Goal: Task Accomplishment & Management: Use online tool/utility

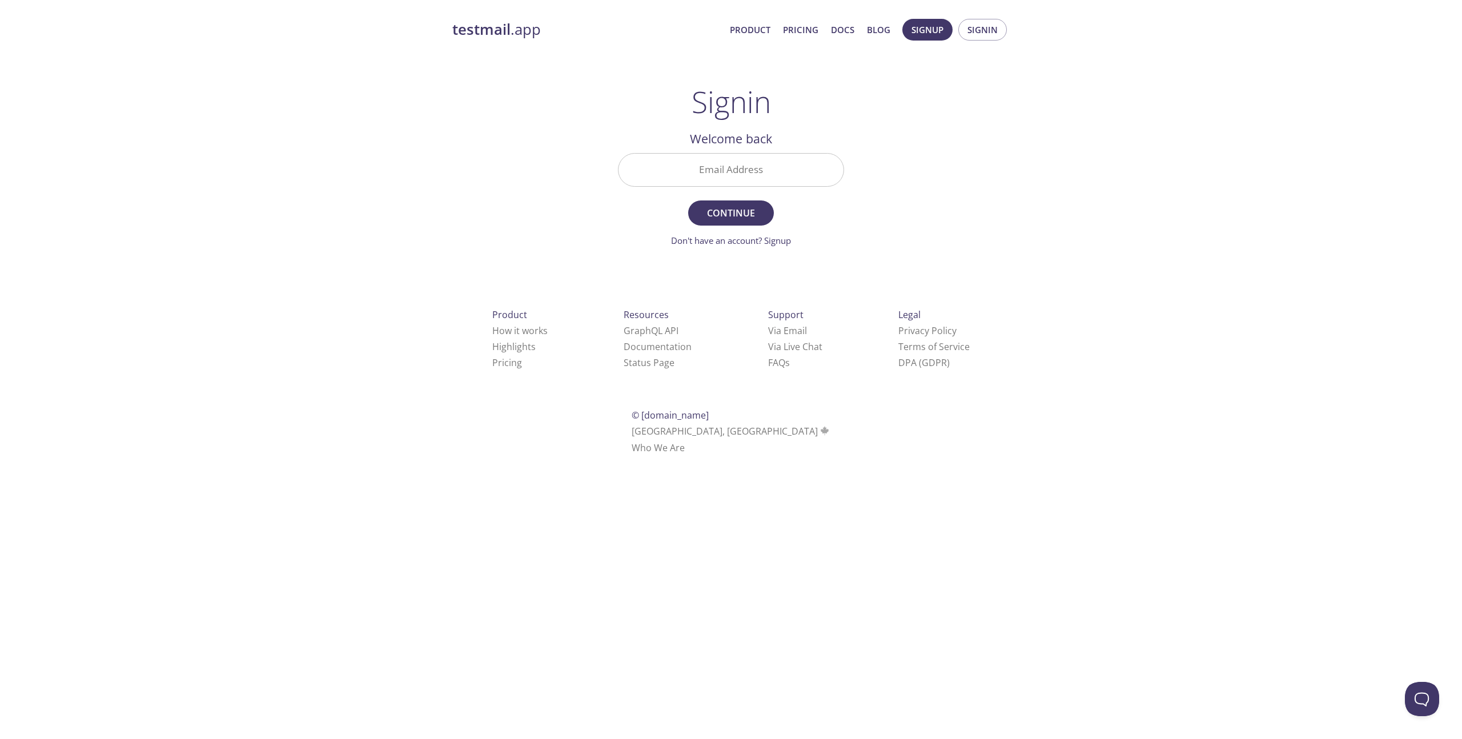
click at [749, 176] on input "Email Address" at bounding box center [730, 170] width 225 height 33
type input "[PERSON_NAME][EMAIL_ADDRESS][DOMAIN_NAME]"
click at [750, 200] on button "Continue" at bounding box center [731, 212] width 86 height 25
click at [739, 161] on input "Signin Security Code" at bounding box center [730, 170] width 225 height 33
click at [727, 163] on input "Signin Security Code" at bounding box center [730, 170] width 225 height 33
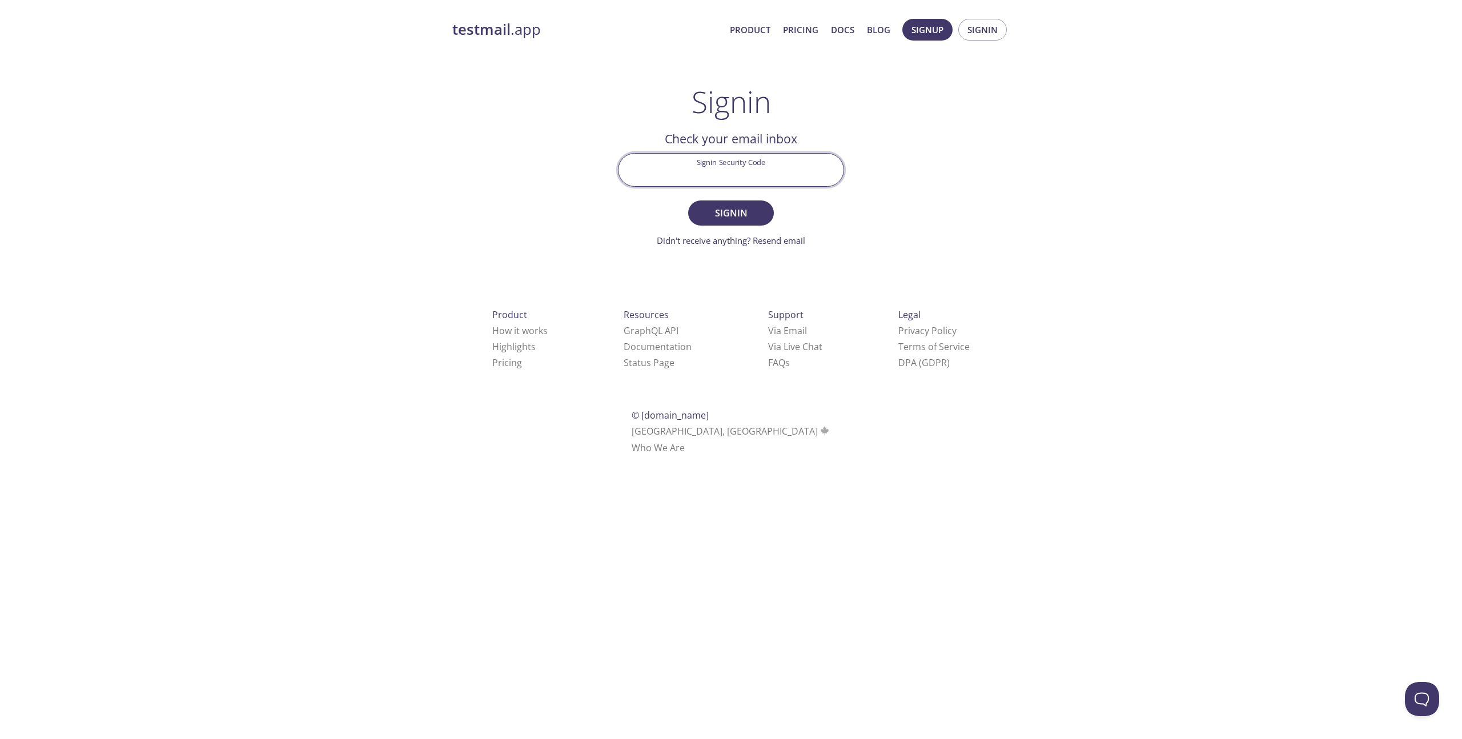
click at [727, 163] on input "Signin Security Code" at bounding box center [730, 170] width 225 height 33
paste input "S9TB3BF"
type input "S9TB3BF"
click at [756, 215] on span "Signin" at bounding box center [731, 213] width 61 height 16
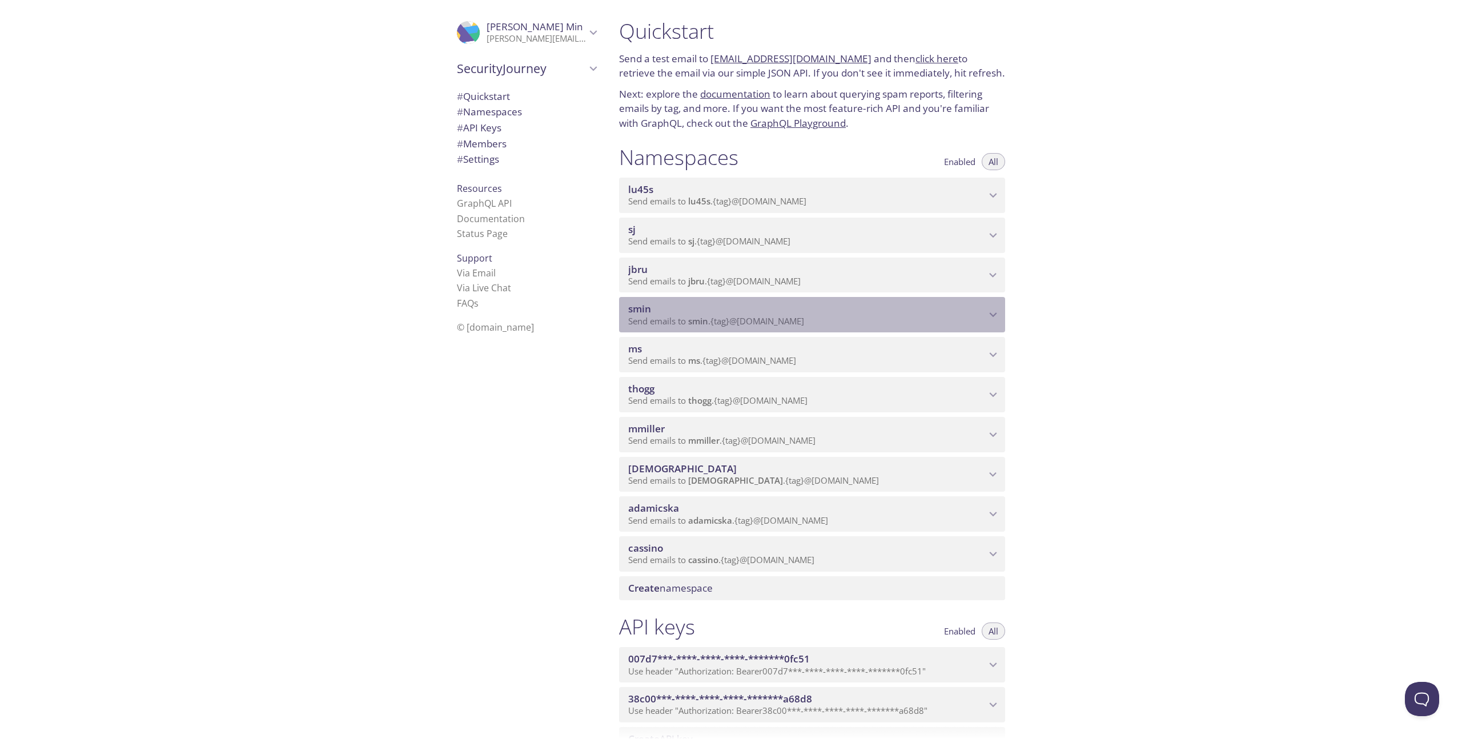
click at [925, 298] on div "smin Send emails to smin . {tag} @[DOMAIN_NAME]" at bounding box center [812, 314] width 386 height 35
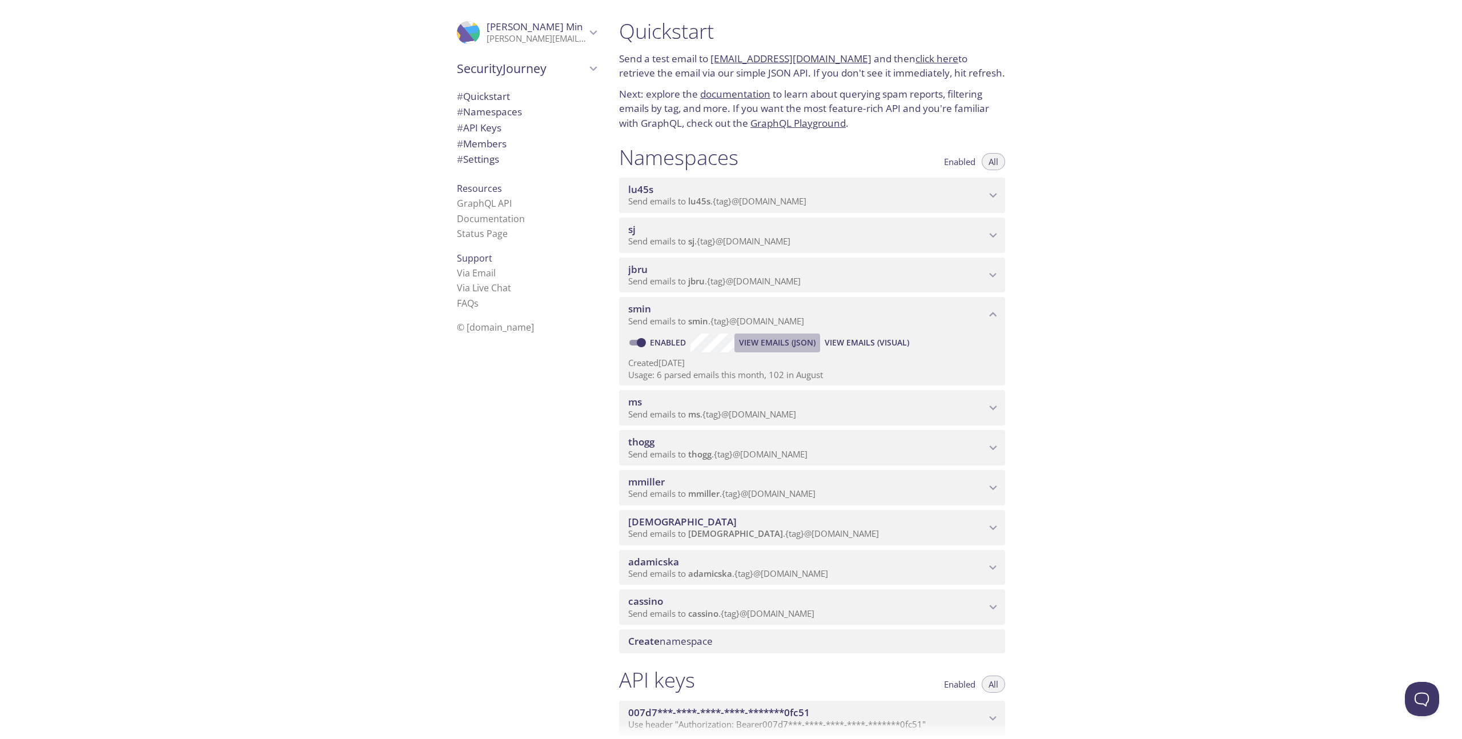
click at [777, 343] on span "View Emails (JSON)" at bounding box center [777, 343] width 77 height 14
click at [866, 344] on span "View Emails (Visual)" at bounding box center [867, 343] width 85 height 14
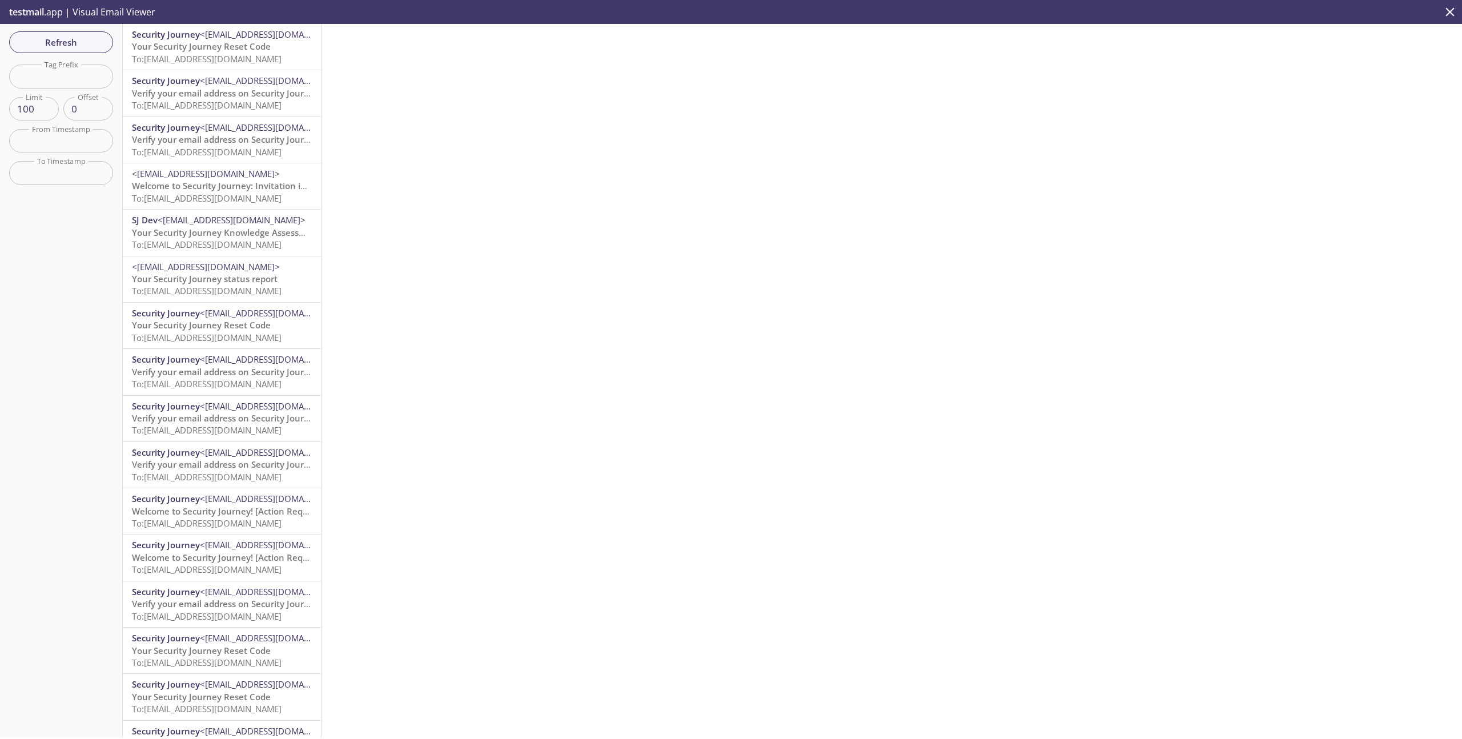
click at [289, 55] on p "Your Security Journey Reset Code To: [EMAIL_ADDRESS][DOMAIN_NAME]" at bounding box center [222, 53] width 180 height 25
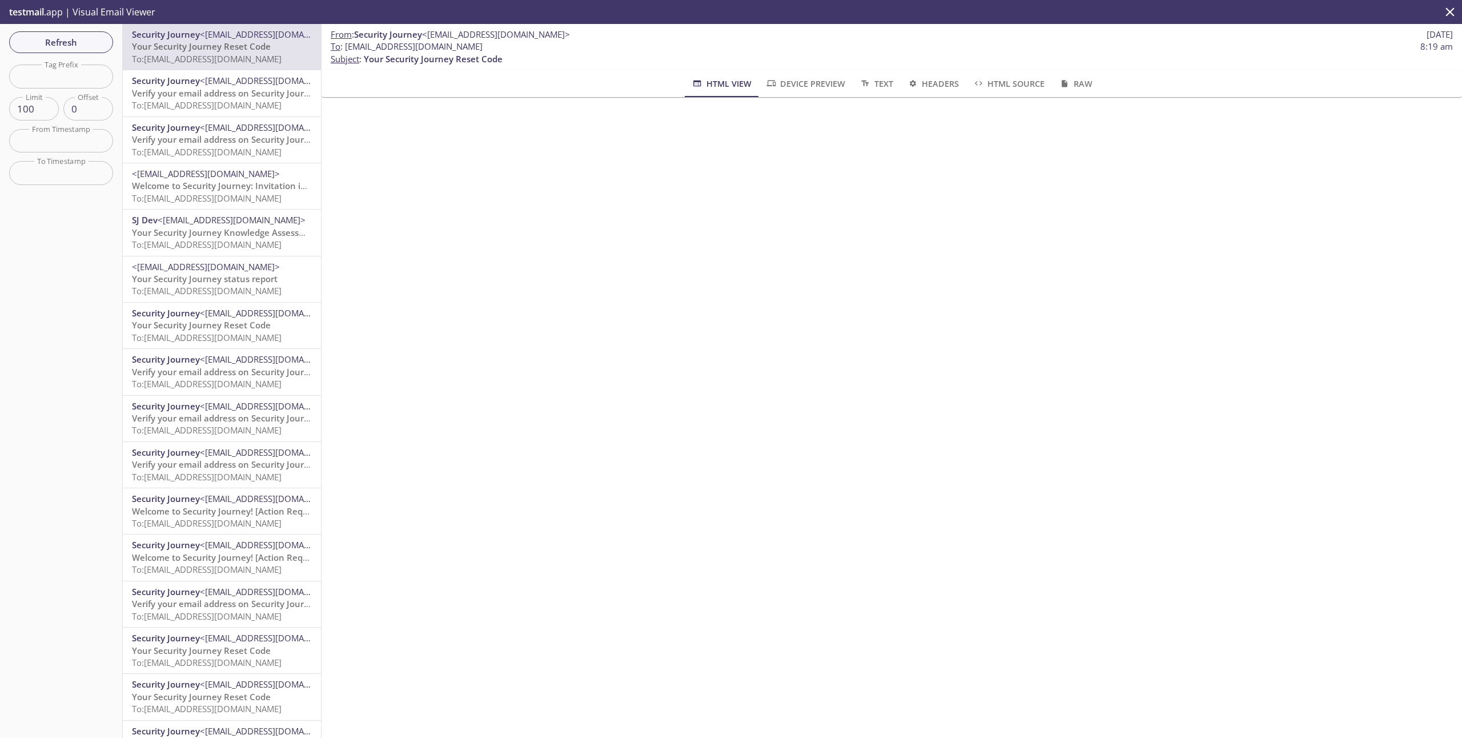
drag, startPoint x: 500, startPoint y: 49, endPoint x: 346, endPoint y: 50, distance: 153.6
click at [346, 50] on span "To : [EMAIL_ADDRESS][DOMAIN_NAME] 8:19 am" at bounding box center [892, 47] width 1122 height 12
copy span "[EMAIL_ADDRESS][DOMAIN_NAME]"
